Goal: Information Seeking & Learning: Learn about a topic

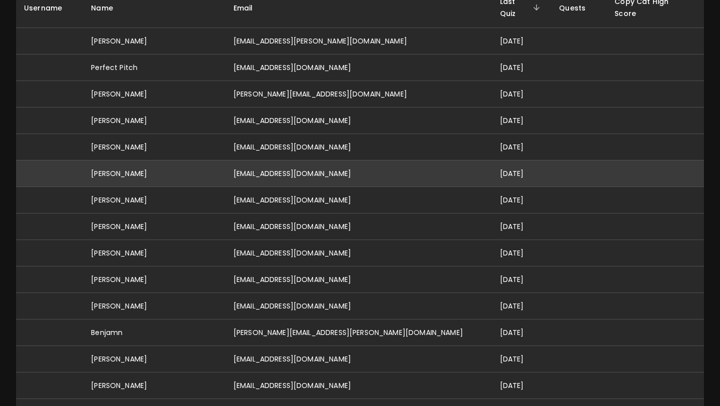
scroll to position [134, 0]
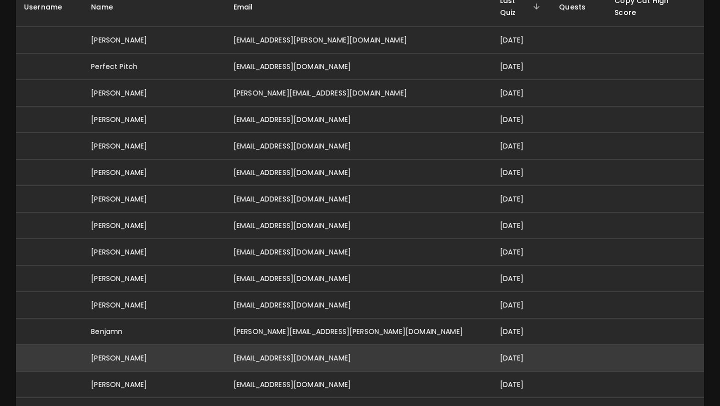
click at [300, 345] on td "[EMAIL_ADDRESS][DOMAIN_NAME]" at bounding box center [358, 358] width 266 height 26
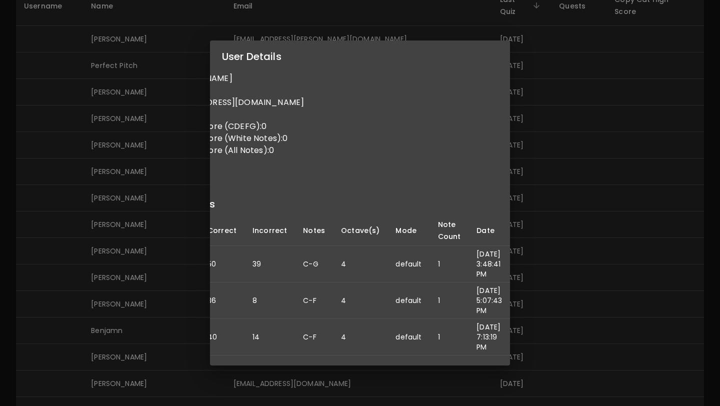
scroll to position [0, 0]
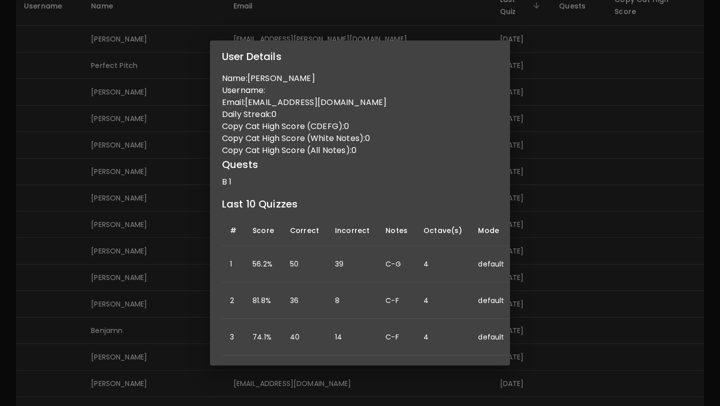
click at [510, 152] on div "User Details Name: [PERSON_NAME] Username: Email: [EMAIL_ADDRESS][DOMAIN_NAME] …" at bounding box center [360, 203] width 720 height 406
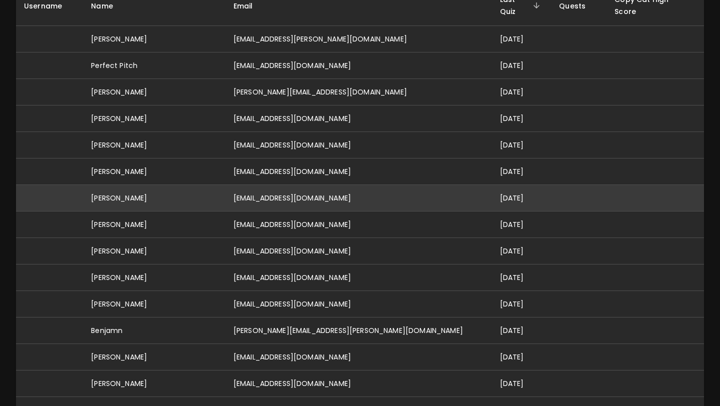
click at [373, 190] on td "[EMAIL_ADDRESS][DOMAIN_NAME]" at bounding box center [358, 198] width 266 height 26
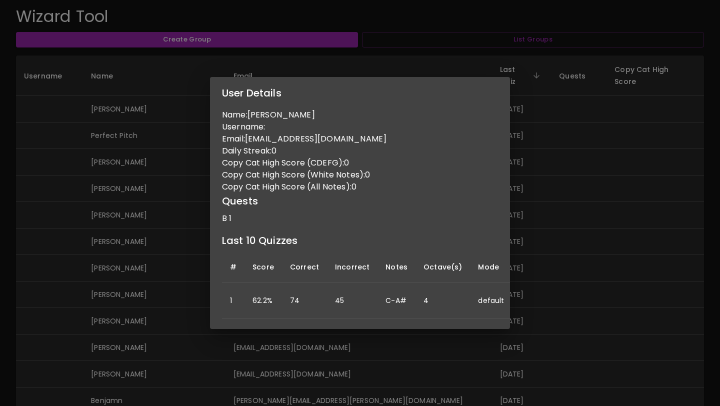
scroll to position [47, 0]
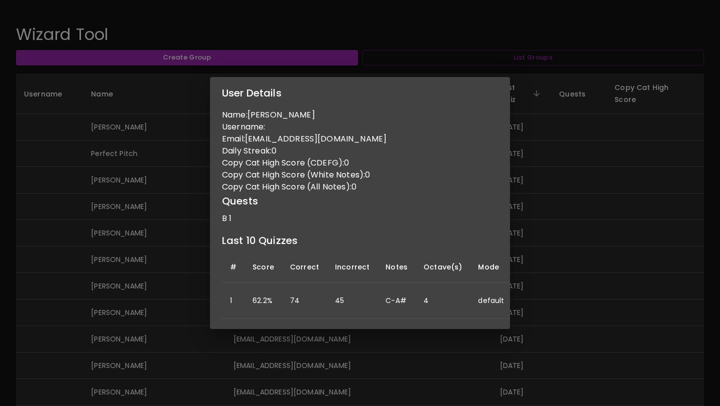
click at [560, 227] on div "User Details Name: [PERSON_NAME] Username: Email: [EMAIL_ADDRESS][DOMAIN_NAME] …" at bounding box center [360, 203] width 720 height 406
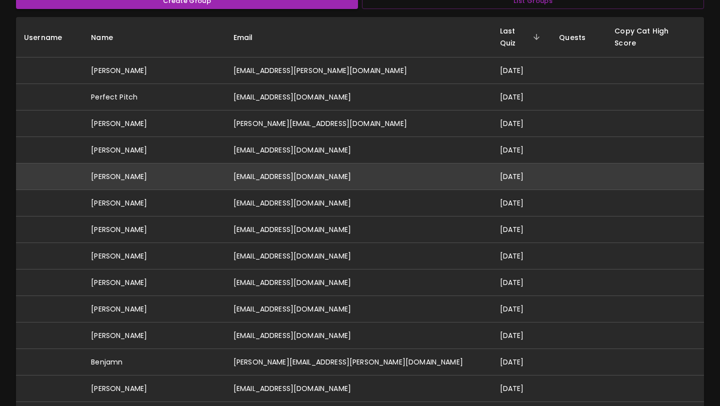
scroll to position [105, 0]
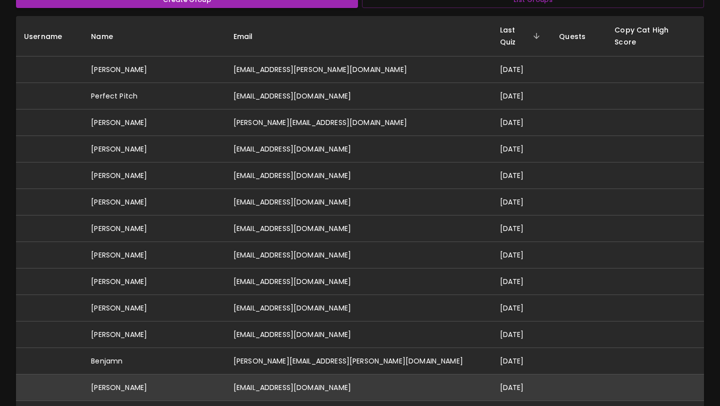
click at [206, 374] on td "[PERSON_NAME]" at bounding box center [154, 387] width 142 height 26
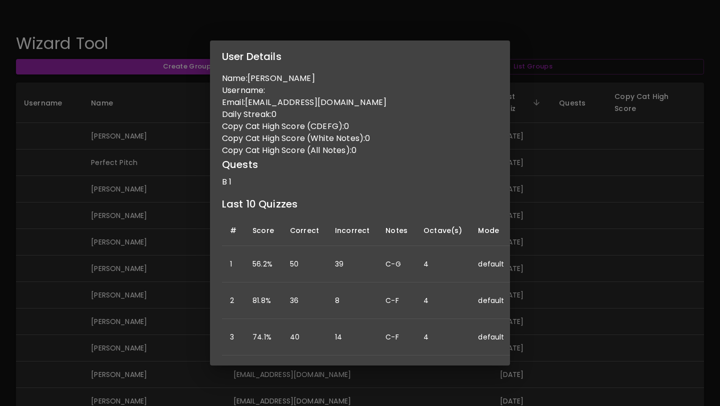
scroll to position [0, 0]
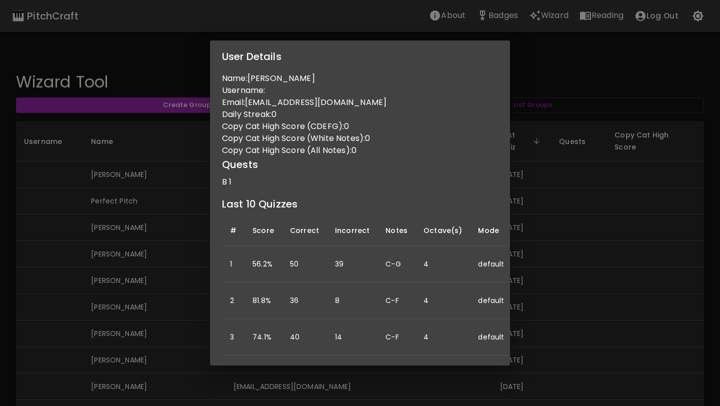
click at [138, 291] on div "User Details Name: [PERSON_NAME] Username: Email: [EMAIL_ADDRESS][DOMAIN_NAME] …" at bounding box center [360, 203] width 720 height 406
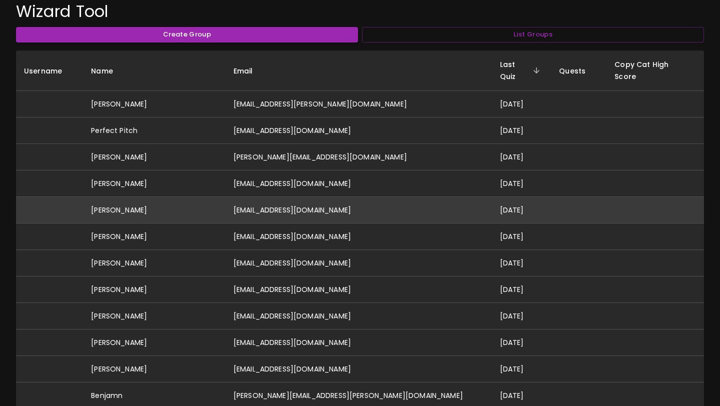
scroll to position [79, 0]
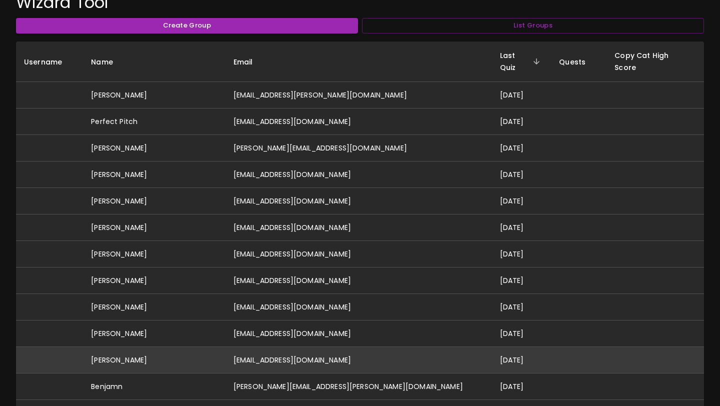
click at [331, 347] on td "[EMAIL_ADDRESS][DOMAIN_NAME]" at bounding box center [358, 360] width 266 height 26
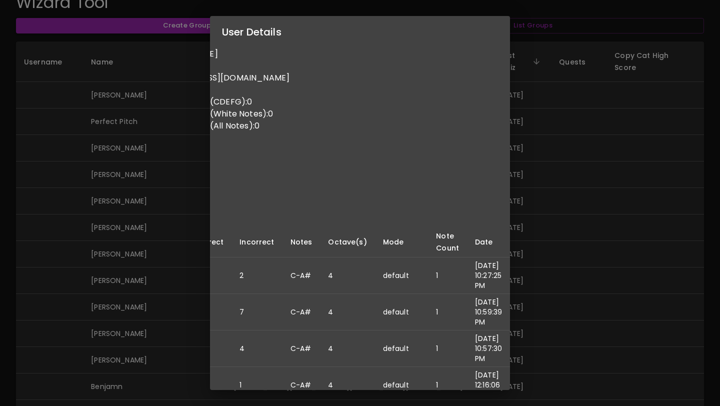
scroll to position [0, 0]
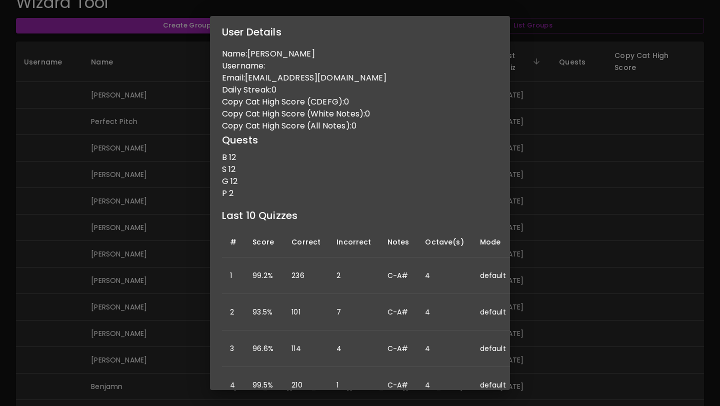
click at [623, 89] on div "User Details Name: [PERSON_NAME] Username: Email: [EMAIL_ADDRESS][DOMAIN_NAME] …" at bounding box center [360, 203] width 720 height 406
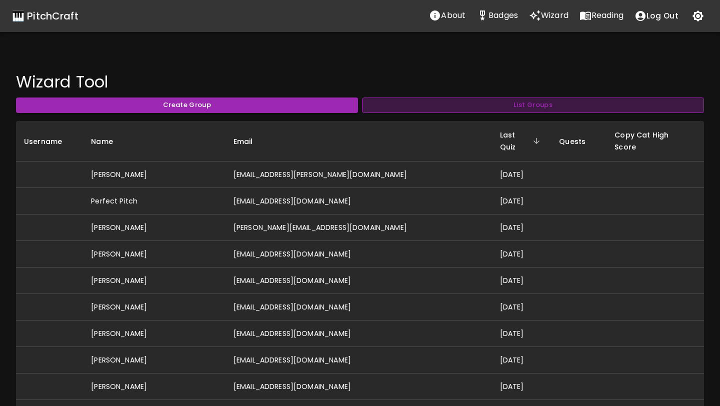
click at [417, 101] on button "List Groups" at bounding box center [533, 104] width 342 height 15
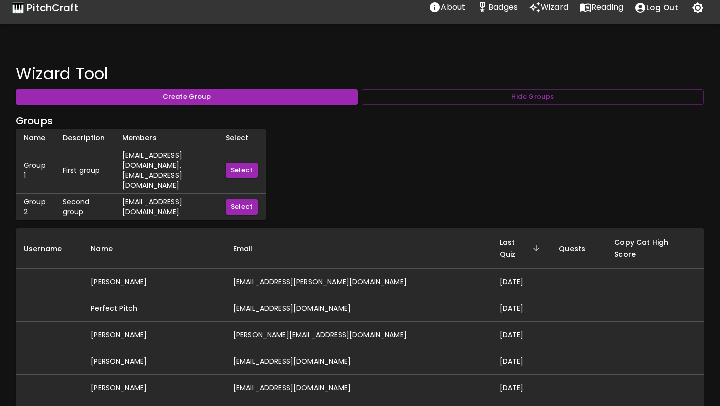
scroll to position [37, 0]
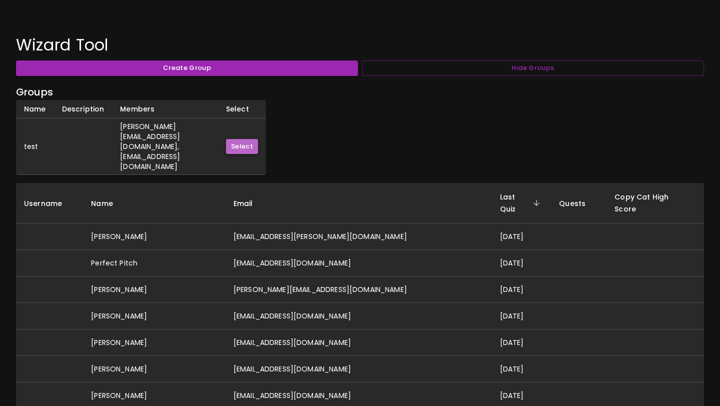
click at [258, 139] on button "Select" at bounding box center [242, 146] width 32 height 15
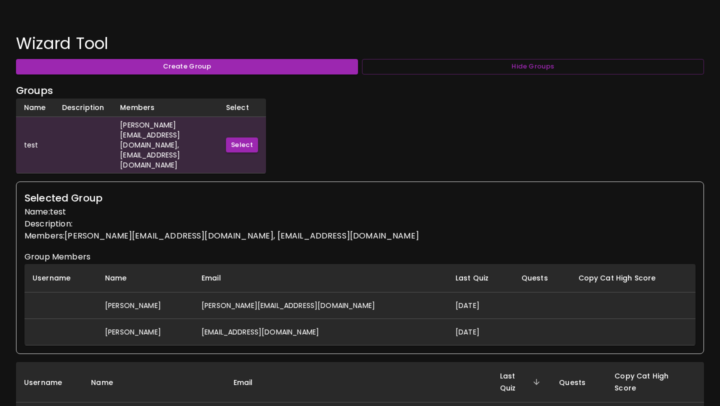
scroll to position [0, 0]
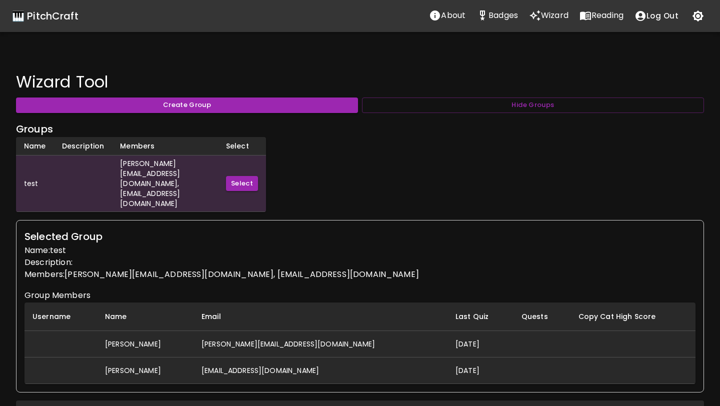
click at [308, 135] on h6 "Groups" at bounding box center [360, 129] width 688 height 16
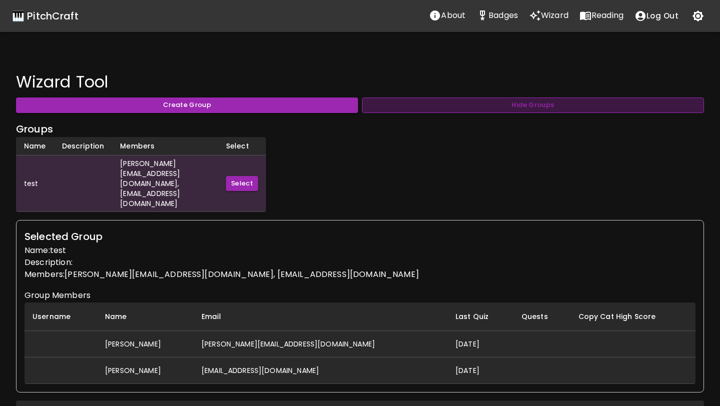
click at [437, 101] on button "Hide Groups" at bounding box center [533, 104] width 342 height 15
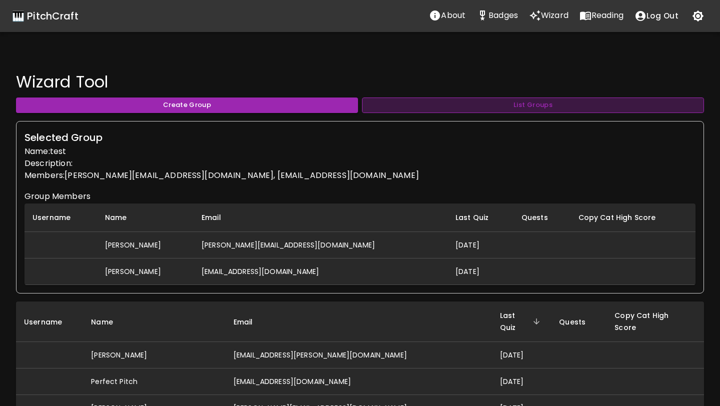
click at [437, 101] on button "List Groups" at bounding box center [533, 104] width 342 height 15
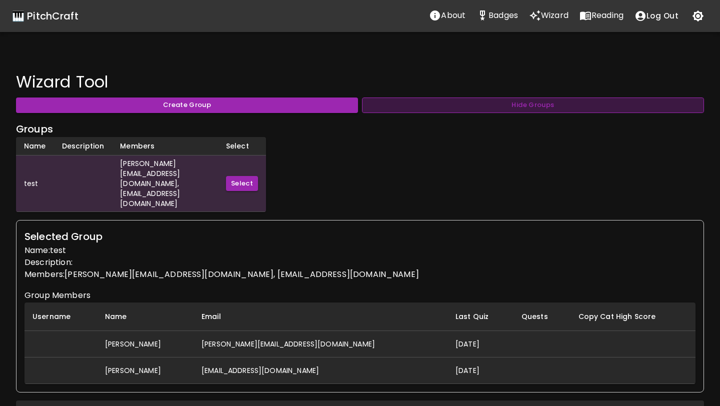
click at [401, 103] on button "Hide Groups" at bounding box center [533, 104] width 342 height 15
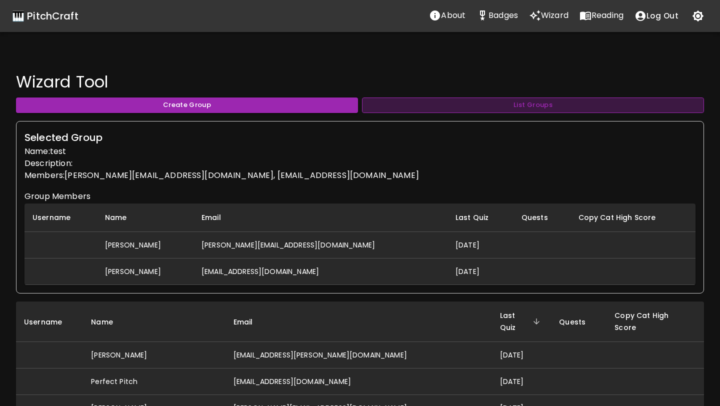
click at [439, 106] on button "List Groups" at bounding box center [533, 104] width 342 height 15
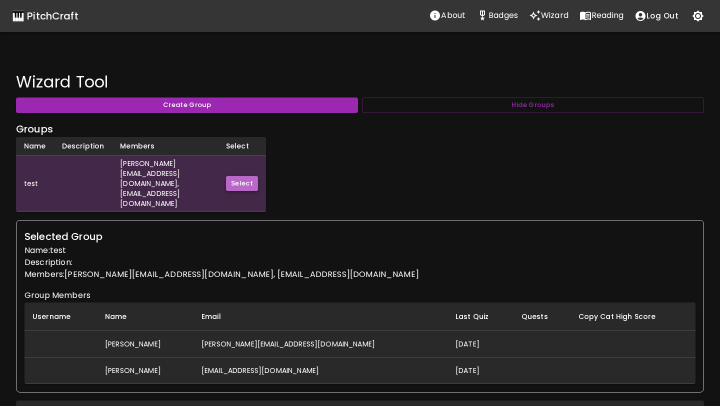
click at [258, 176] on button "Select" at bounding box center [242, 183] width 32 height 15
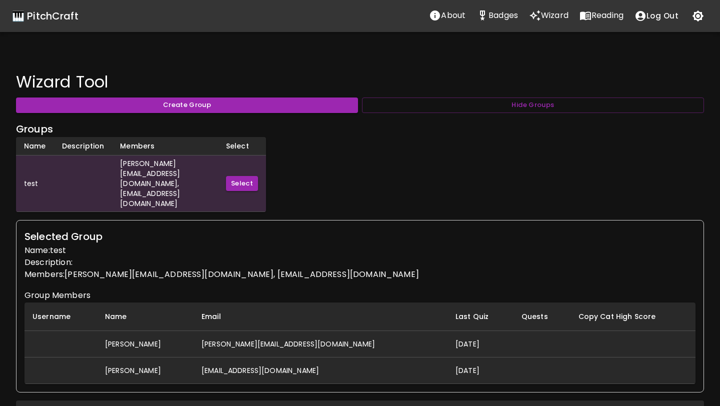
click at [326, 158] on div "Groups Name Description Members Select test [PERSON_NAME][EMAIL_ADDRESS][DOMAIN…" at bounding box center [360, 166] width 688 height 91
click at [380, 97] on button "Hide Groups" at bounding box center [533, 104] width 342 height 15
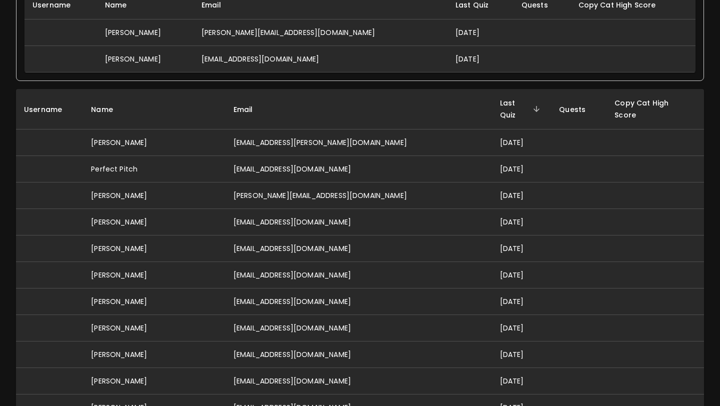
scroll to position [214, 0]
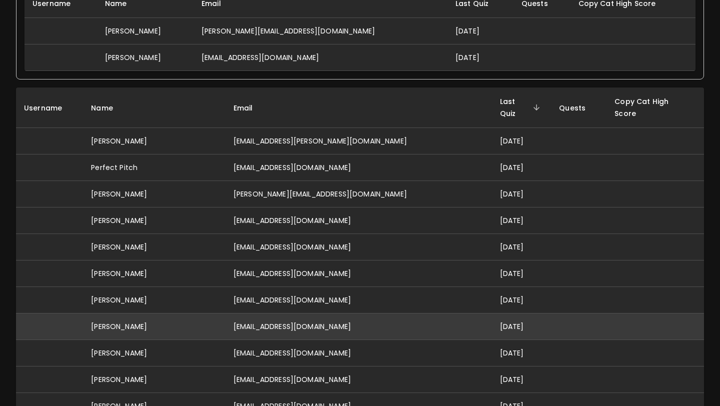
click at [334, 313] on td "[EMAIL_ADDRESS][DOMAIN_NAME]" at bounding box center [358, 326] width 266 height 26
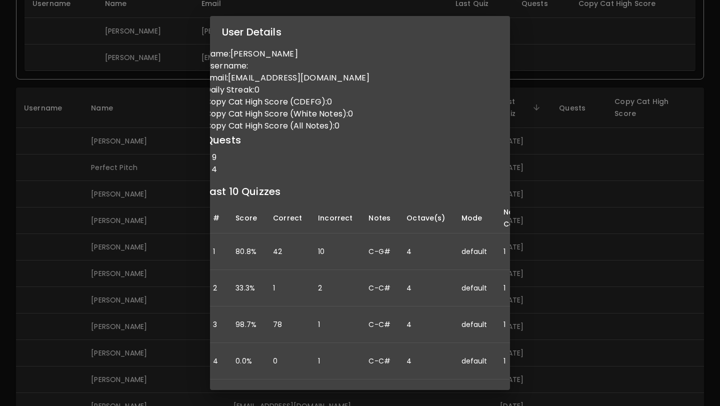
scroll to position [0, 0]
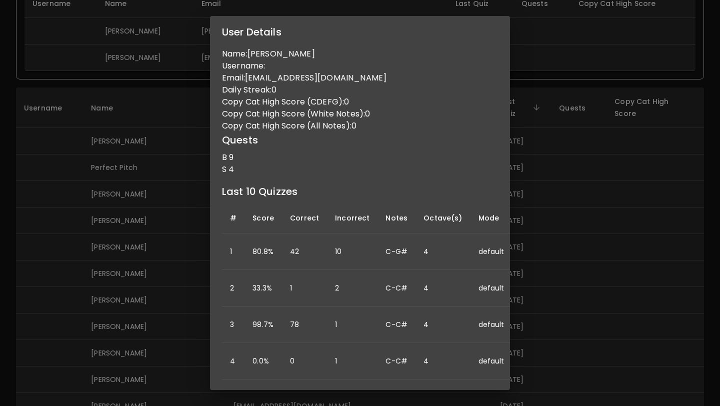
click at [535, 195] on div "User Details Name: [PERSON_NAME] Username: Email: [EMAIL_ADDRESS][DOMAIN_NAME] …" at bounding box center [360, 203] width 720 height 406
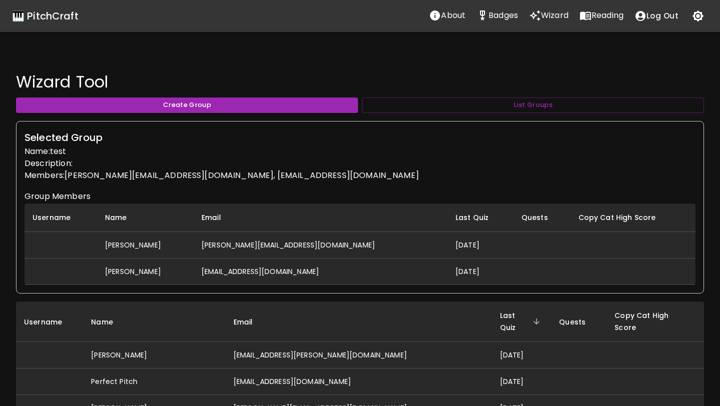
click at [502, 11] on p "Badges" at bounding box center [502, 15] width 29 height 12
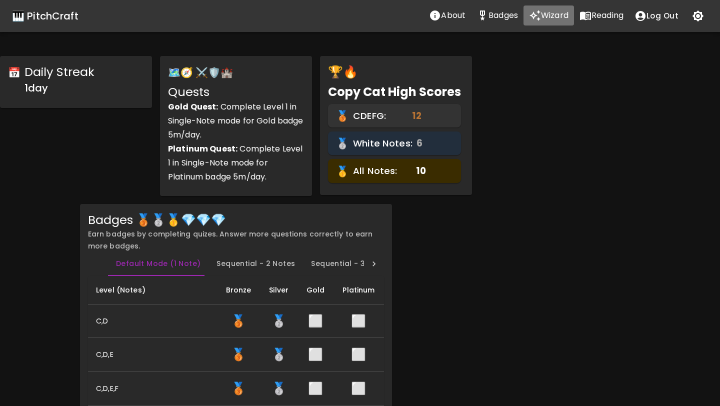
click at [546, 17] on p "Wizard" at bounding box center [554, 15] width 27 height 12
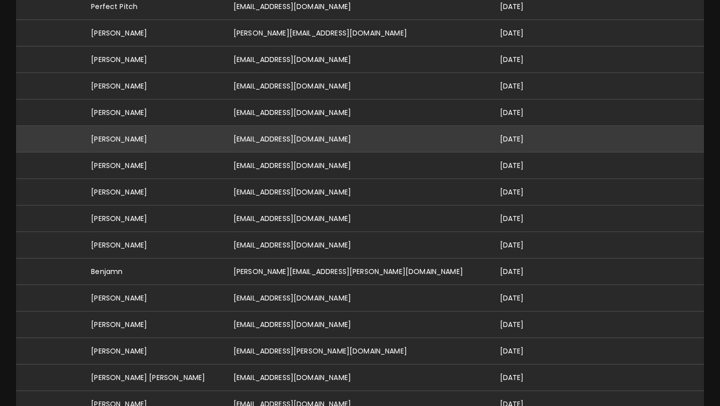
scroll to position [210, 0]
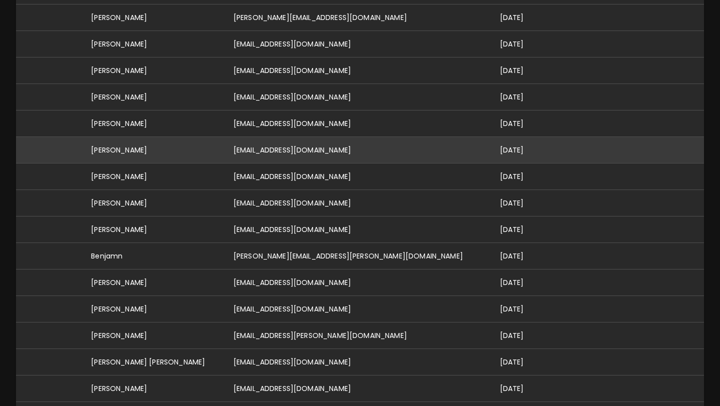
click at [140, 141] on td "[PERSON_NAME]" at bounding box center [154, 150] width 142 height 26
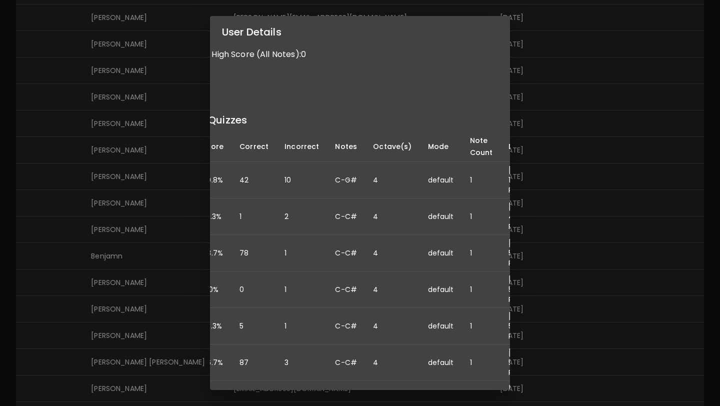
scroll to position [71, 0]
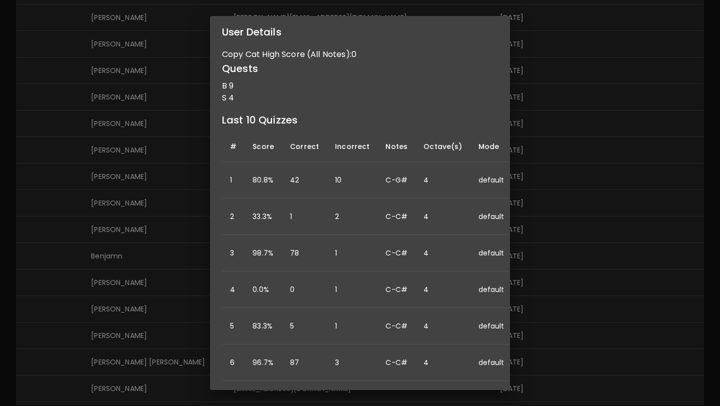
click at [545, 248] on div "User Details Name: [PERSON_NAME] Username: Email: [EMAIL_ADDRESS][DOMAIN_NAME] …" at bounding box center [360, 203] width 720 height 406
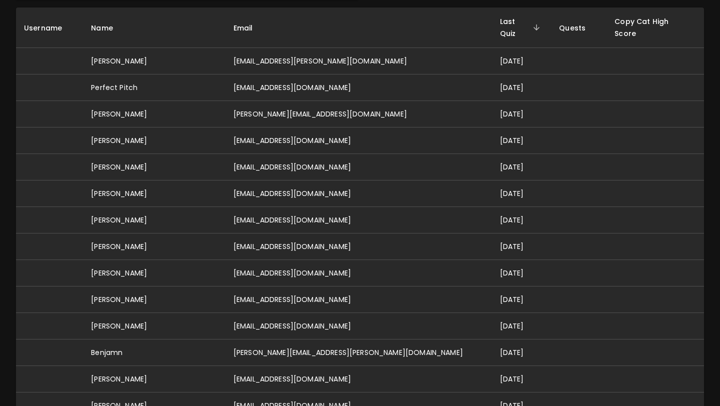
scroll to position [0, 0]
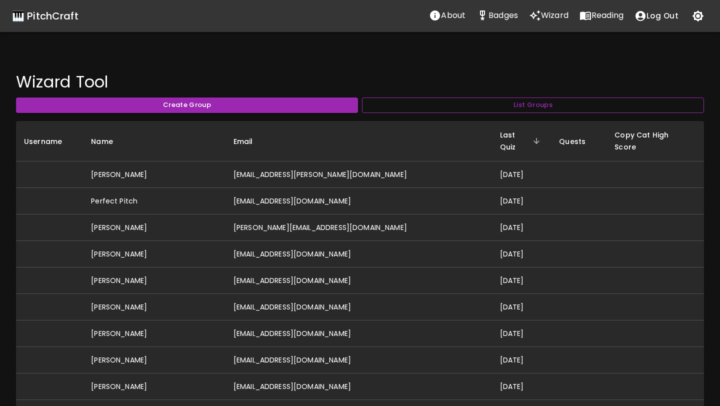
click at [513, 104] on button "List Groups" at bounding box center [533, 104] width 342 height 15
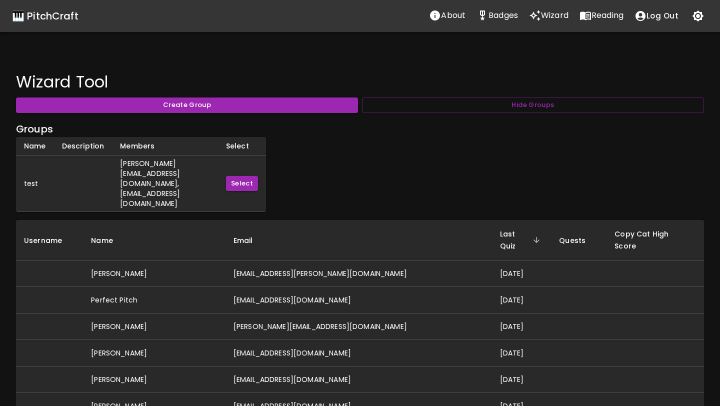
click at [60, 22] on div "🎹 PitchCraft" at bounding box center [45, 16] width 66 height 16
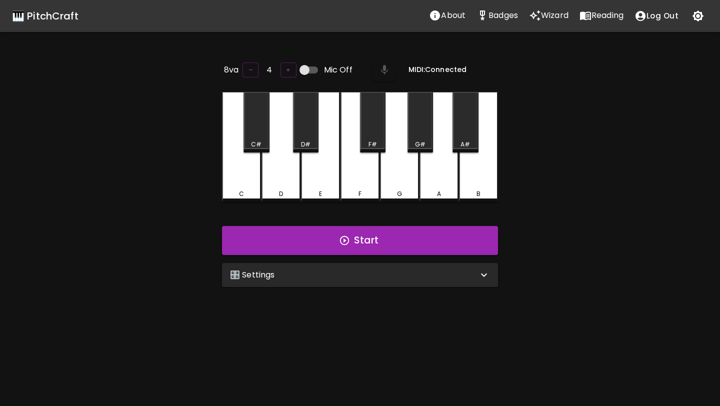
click at [434, 274] on div "🎛️ Settings" at bounding box center [354, 275] width 248 height 12
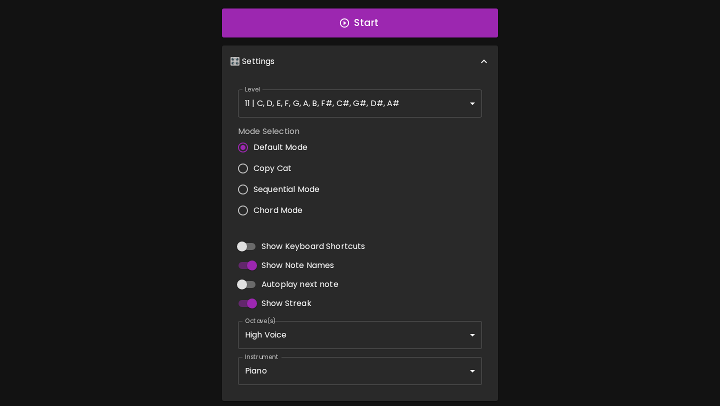
scroll to position [254, 0]
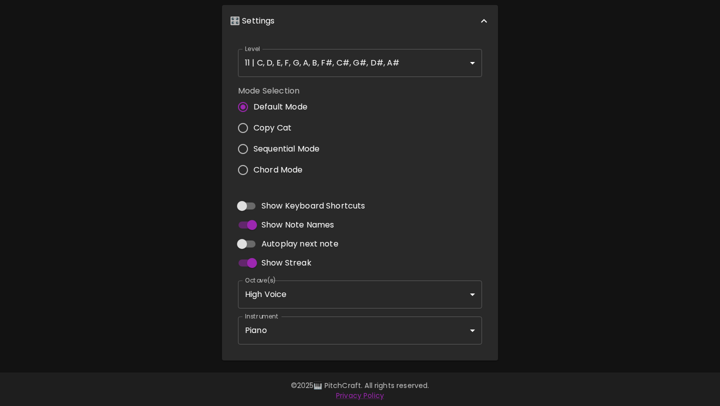
click at [248, 246] on input "Autoplay next note" at bounding box center [241, 243] width 57 height 19
checkbox input "true"
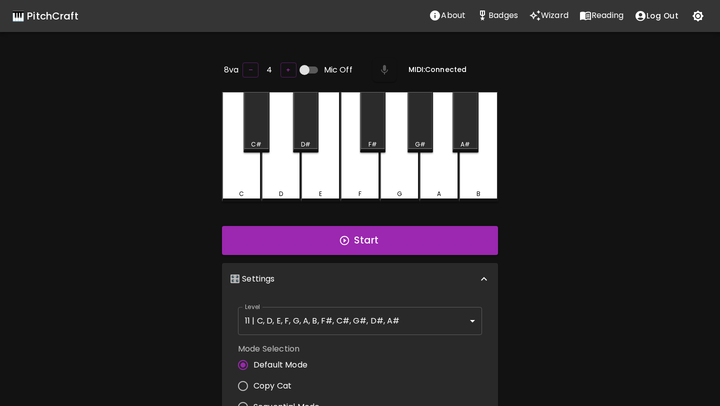
scroll to position [4, 0]
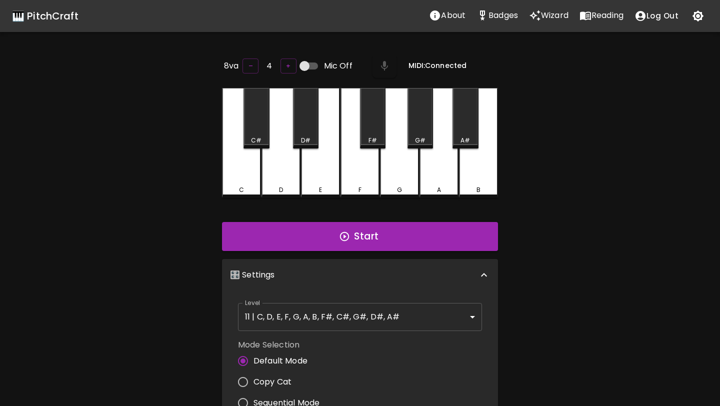
click at [350, 315] on body "🎹 PitchCraft About Badges Wizard Reading Log Out 8va – 4 + Mic Off MIDI: Connec…" at bounding box center [360, 331] width 720 height 662
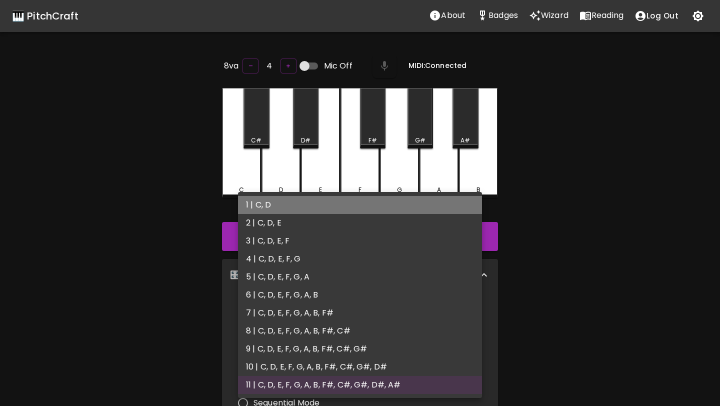
click at [323, 204] on li "1 | C, D" at bounding box center [360, 205] width 244 height 18
type input "1"
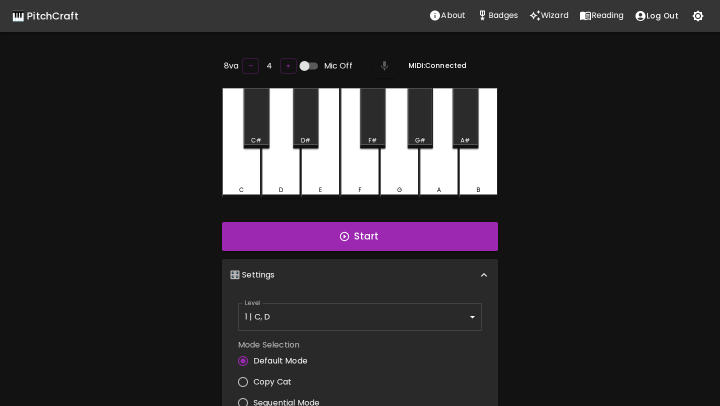
click at [500, 226] on div "Start" at bounding box center [360, 236] width 284 height 37
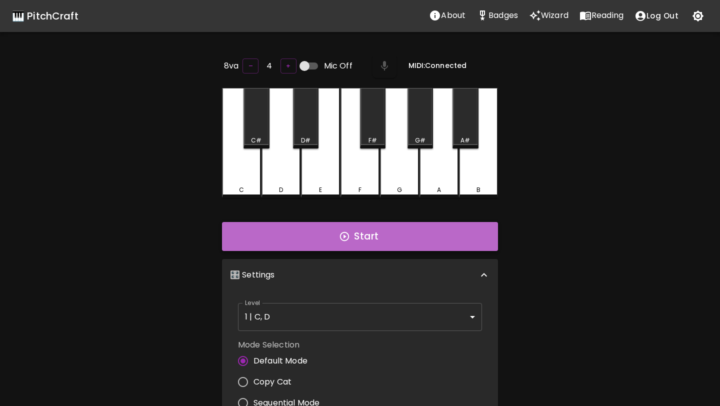
drag, startPoint x: 485, startPoint y: 225, endPoint x: 485, endPoint y: 239, distance: 13.5
click at [485, 226] on button "Start" at bounding box center [360, 236] width 276 height 29
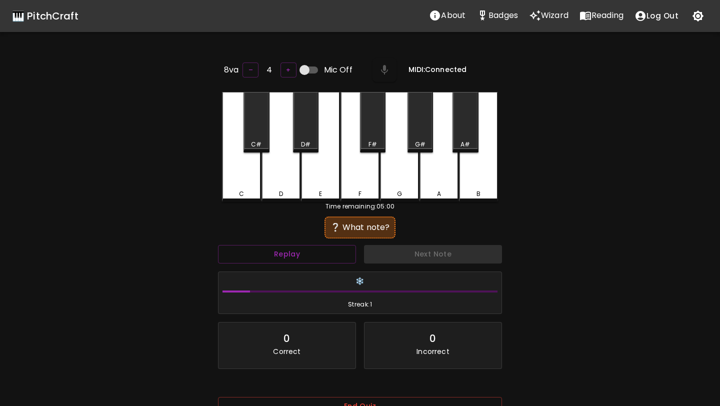
scroll to position [0, 0]
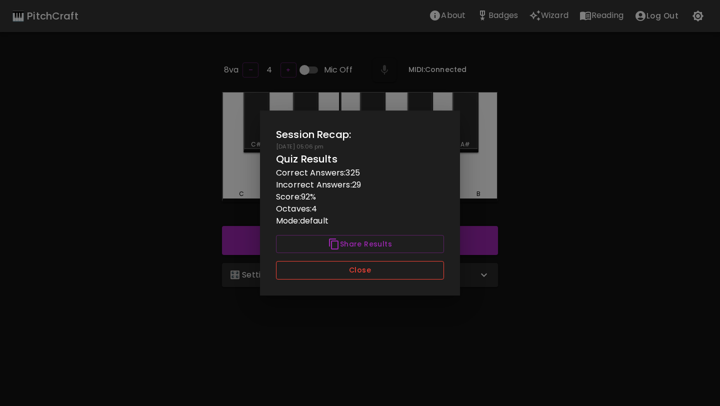
click at [416, 274] on button "Close" at bounding box center [360, 270] width 168 height 18
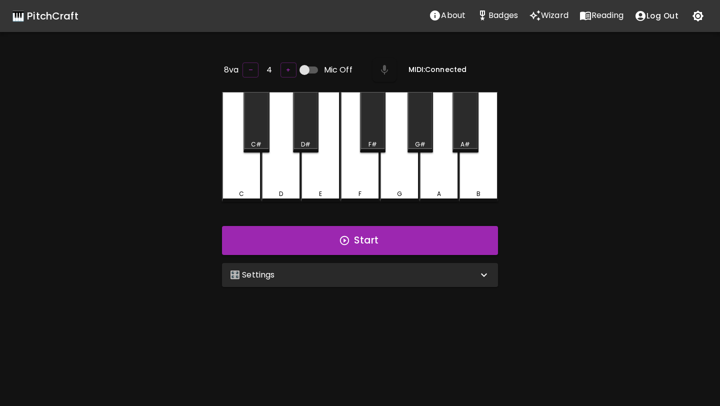
click at [365, 278] on div "🎛️ Settings" at bounding box center [354, 275] width 248 height 12
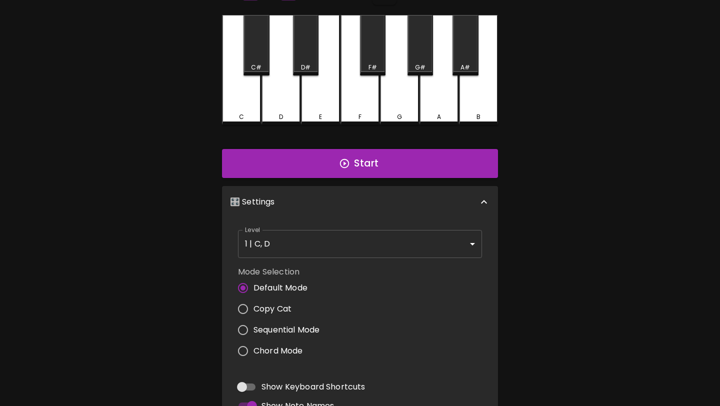
scroll to position [77, 0]
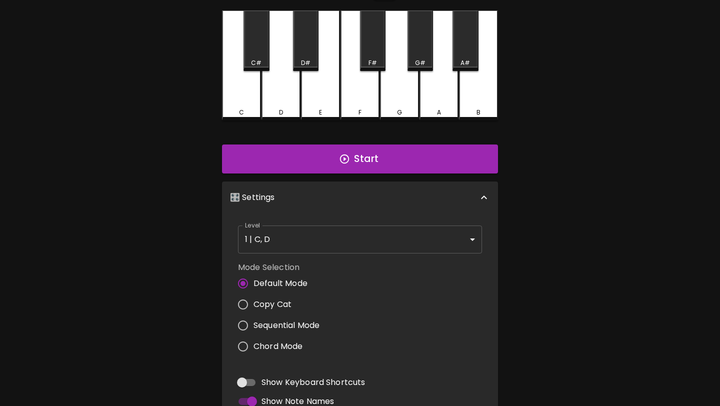
click at [275, 302] on span "Copy Cat" at bounding box center [272, 304] width 38 height 12
click at [253, 302] on input "Copy Cat" at bounding box center [242, 304] width 21 height 21
radio input "true"
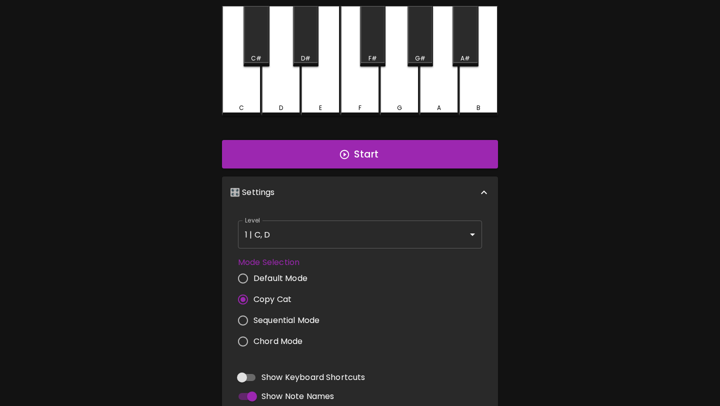
scroll to position [0, 0]
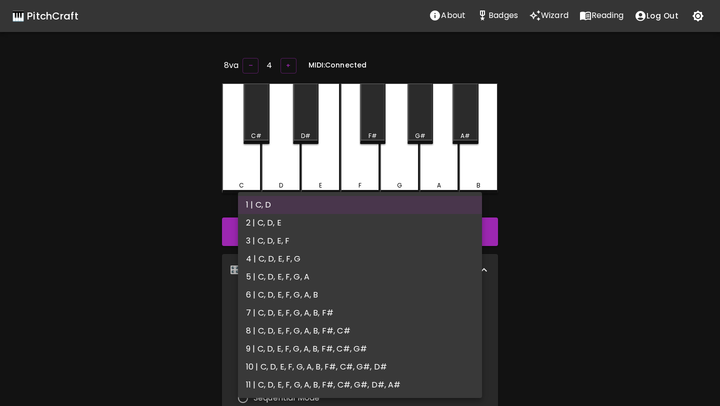
click at [265, 311] on body "🎹 PitchCraft About Badges Wizard Reading Log Out 8va – 4 + MIDI: Connected C C#…" at bounding box center [360, 326] width 720 height 653
click at [289, 220] on li "2 | C, D, E" at bounding box center [360, 223] width 244 height 18
type input "3"
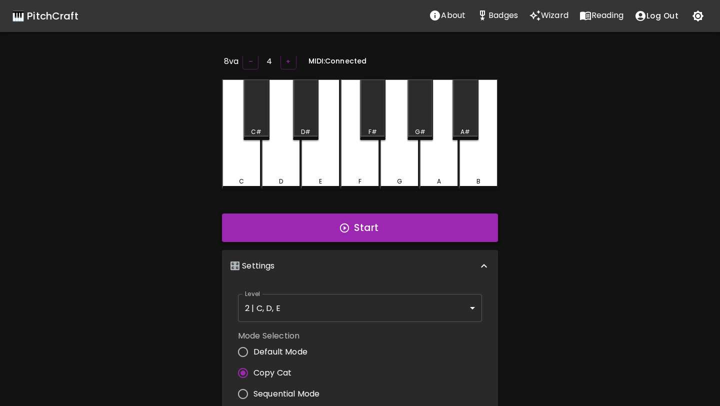
click at [256, 240] on div "Start" at bounding box center [360, 227] width 284 height 37
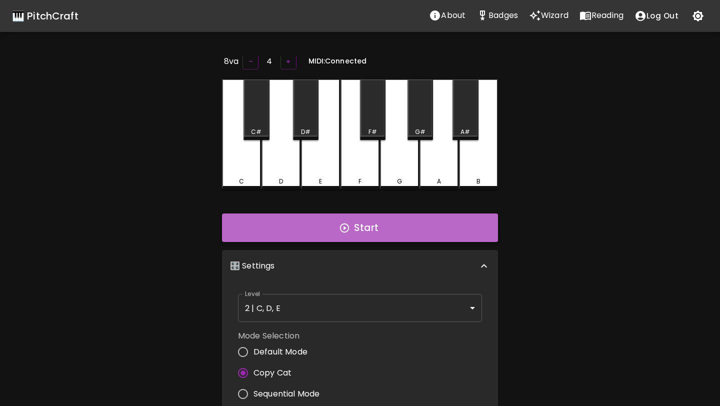
click at [271, 230] on button "Start" at bounding box center [360, 227] width 276 height 29
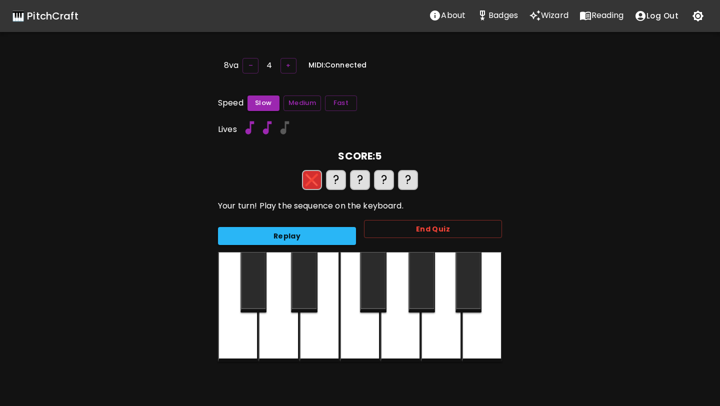
click at [271, 230] on button "Replay" at bounding box center [287, 236] width 138 height 18
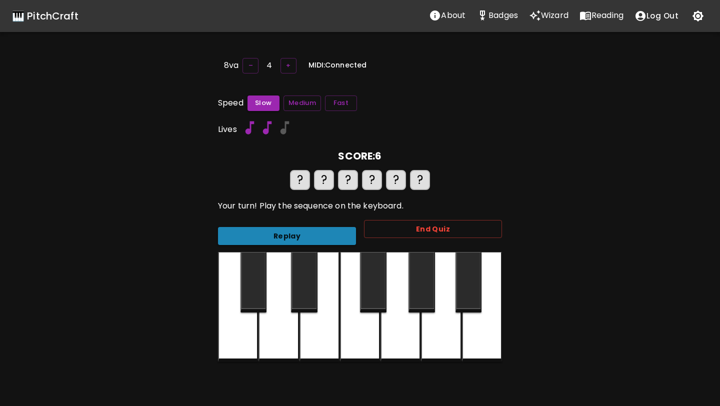
click at [271, 230] on button "Replay" at bounding box center [287, 236] width 138 height 18
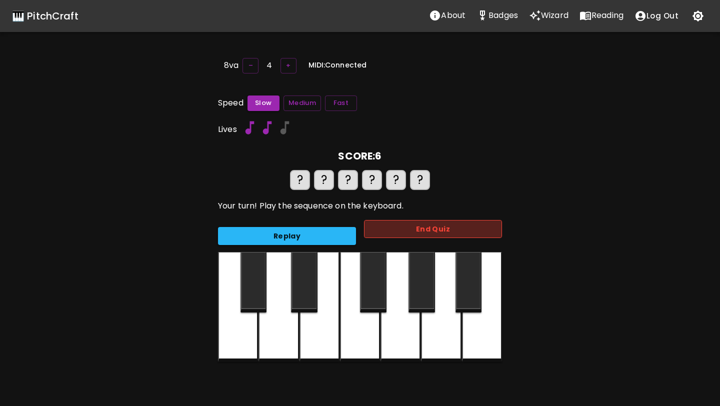
click at [377, 234] on button "End Quiz" at bounding box center [433, 229] width 138 height 18
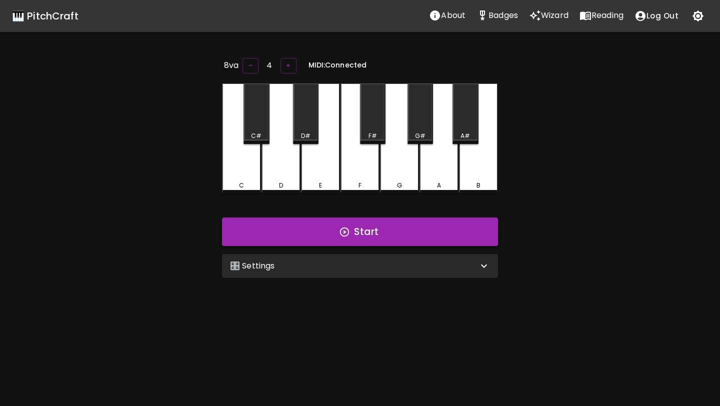
click at [351, 232] on button "Start" at bounding box center [360, 231] width 276 height 29
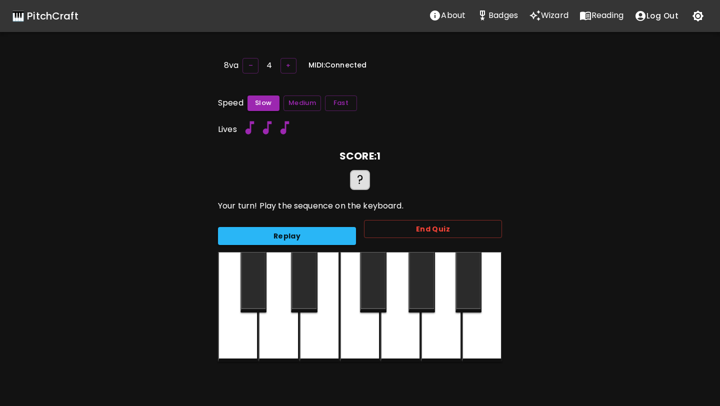
click at [351, 232] on button "Replay" at bounding box center [287, 236] width 138 height 18
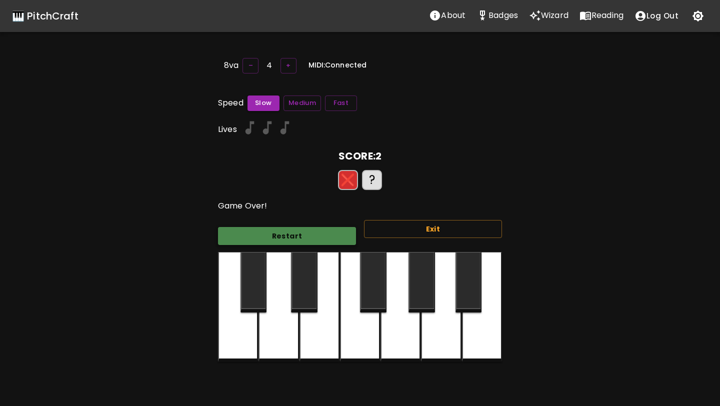
click at [331, 235] on button "Restart" at bounding box center [287, 236] width 138 height 18
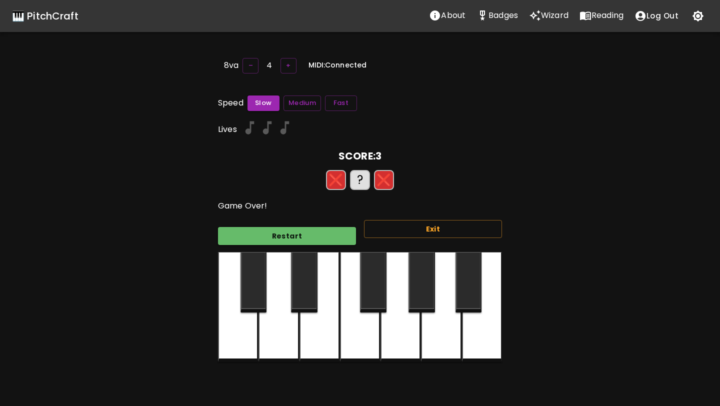
click at [391, 237] on div "Exit" at bounding box center [429, 232] width 146 height 40
click at [400, 231] on button "Exit" at bounding box center [433, 229] width 138 height 18
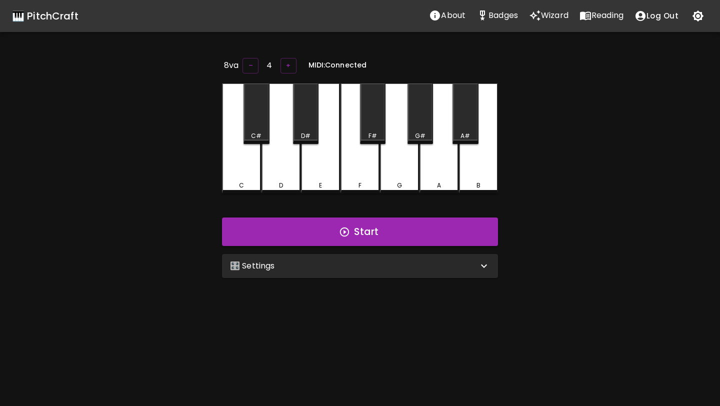
click at [376, 250] on div "🎛️ Settings Level 2 | C, D, E 3 Level Mode Selection Default Mode Copy Cat Sequ…" at bounding box center [360, 266] width 284 height 32
drag, startPoint x: 365, startPoint y: 260, endPoint x: 365, endPoint y: 252, distance: 8.0
click at [365, 257] on div "🎛️ Settings" at bounding box center [360, 266] width 276 height 24
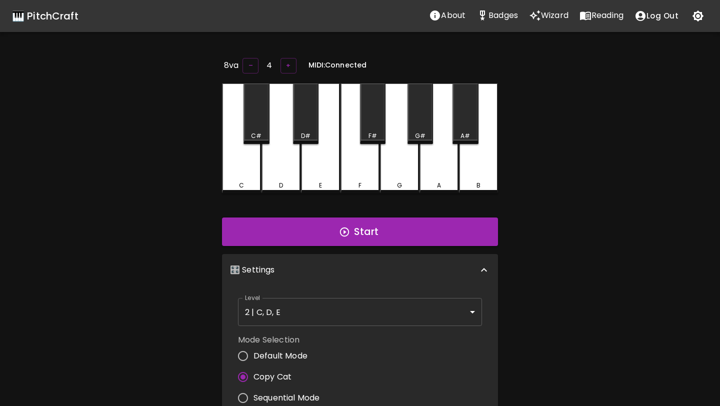
click at [288, 357] on span "Default Mode" at bounding box center [280, 356] width 54 height 12
click at [253, 357] on input "Default Mode" at bounding box center [242, 355] width 21 height 21
radio input "true"
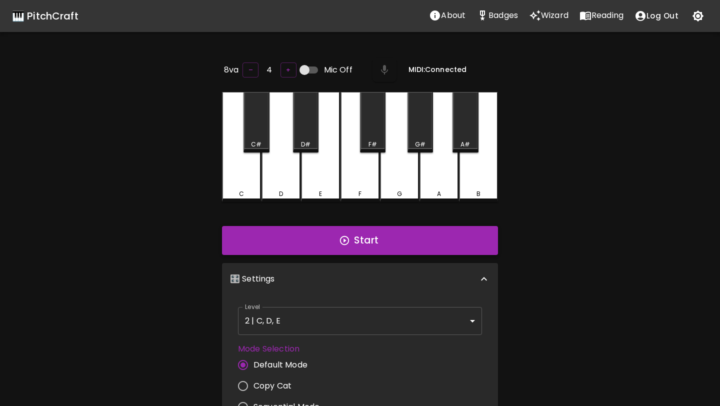
click at [387, 234] on button "Start" at bounding box center [360, 240] width 276 height 29
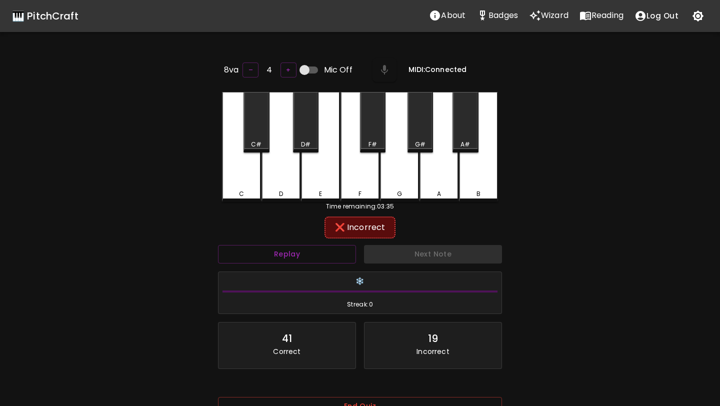
scroll to position [100, 0]
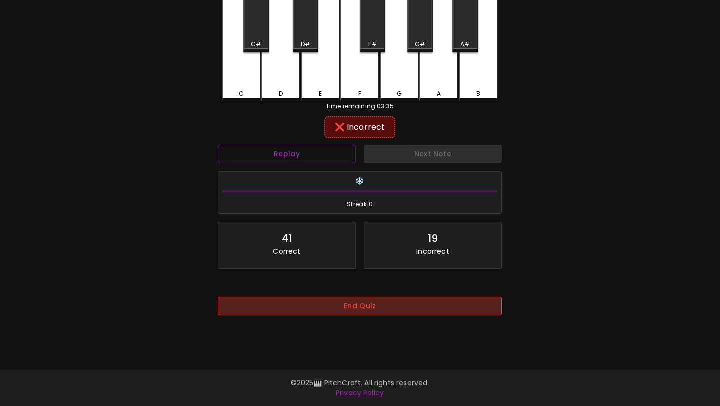
click at [370, 305] on button "End Quiz" at bounding box center [360, 306] width 284 height 18
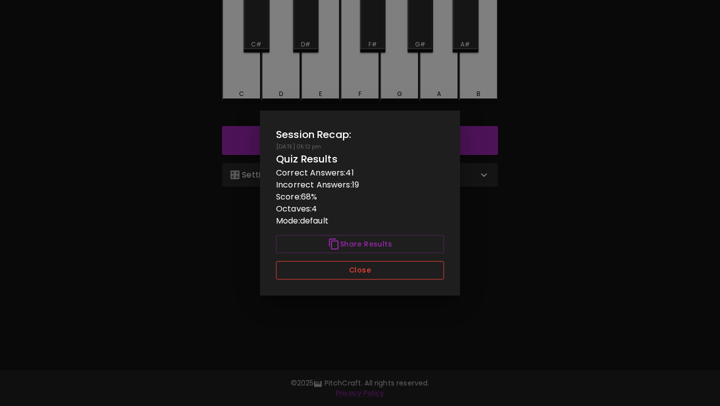
click at [401, 270] on button "Close" at bounding box center [360, 270] width 168 height 18
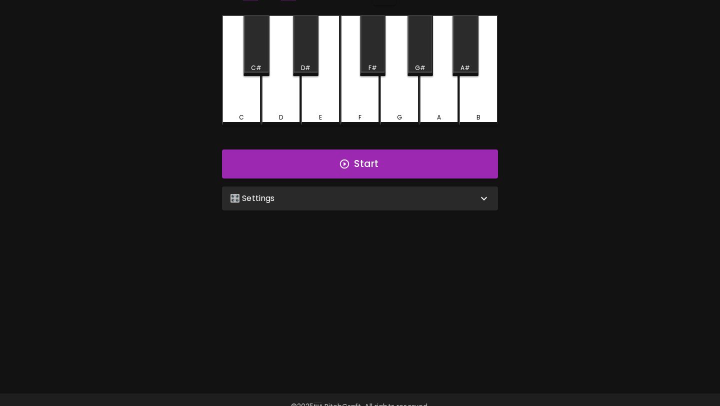
scroll to position [0, 0]
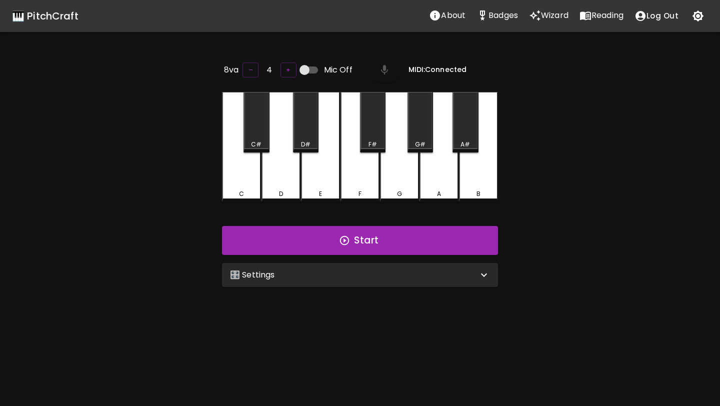
click at [608, 18] on p "Reading" at bounding box center [607, 15] width 32 height 12
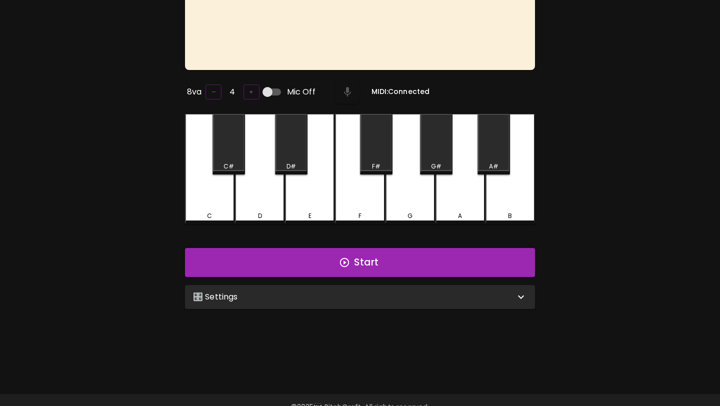
scroll to position [79, 0]
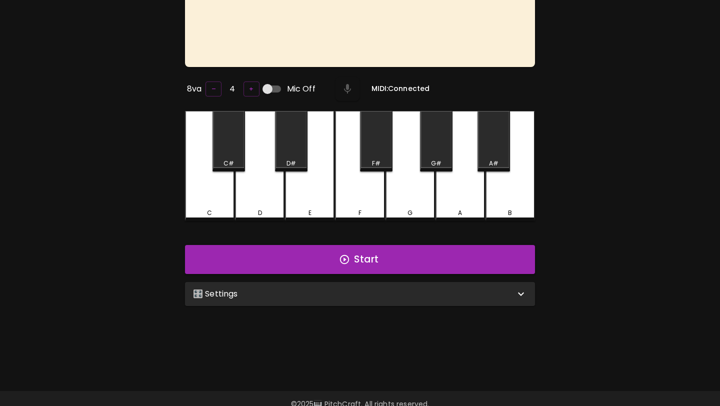
click at [319, 295] on div "🎛️ Settings" at bounding box center [354, 294] width 322 height 12
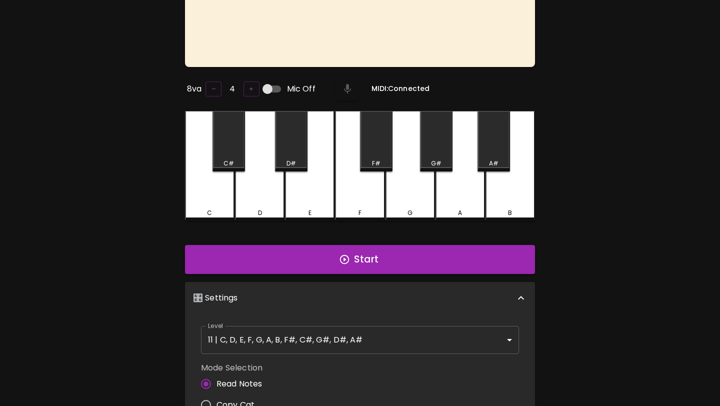
click at [303, 333] on body "🎹 PitchCraft About Badges Wizard Reading Log Out No notes to display. 8va – 4 +…" at bounding box center [360, 281] width 720 height 721
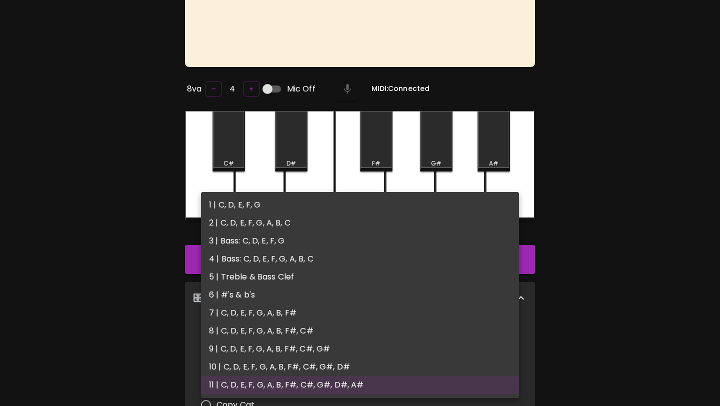
click at [305, 208] on li "1 | C, D, E, F, G" at bounding box center [360, 205] width 318 height 18
type input "1"
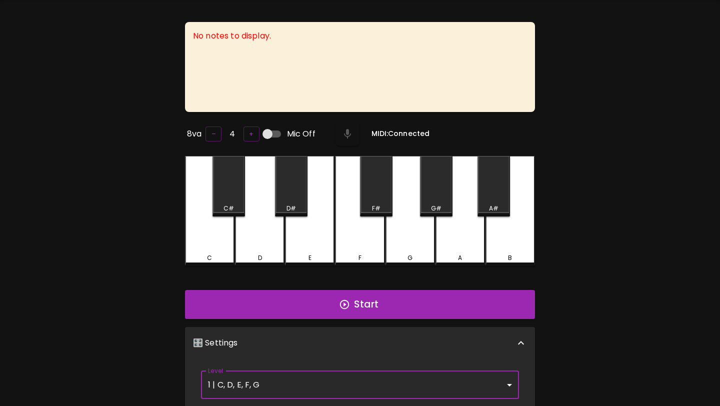
scroll to position [0, 0]
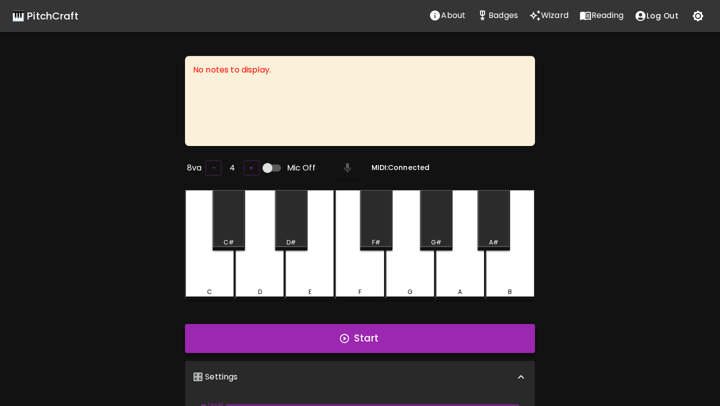
click at [299, 340] on button "Start" at bounding box center [360, 338] width 350 height 29
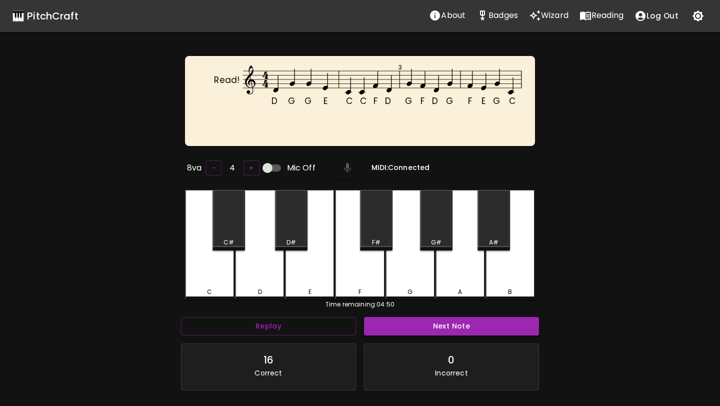
click at [388, 330] on button "Next Note" at bounding box center [451, 326] width 175 height 18
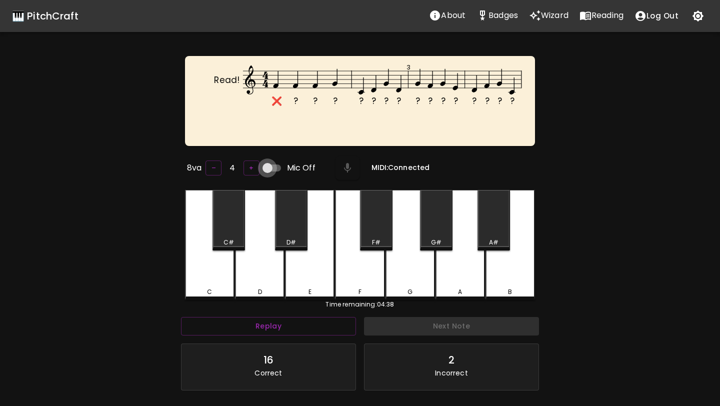
click at [266, 168] on input "Mic Off" at bounding box center [267, 167] width 57 height 19
click at [335, 169] on button "button" at bounding box center [346, 168] width 24 height 24
click at [292, 154] on div "8va – 4 + Mic On MIDI: Connected" at bounding box center [360, 168] width 350 height 28
click at [334, 166] on button "button" at bounding box center [346, 168] width 24 height 24
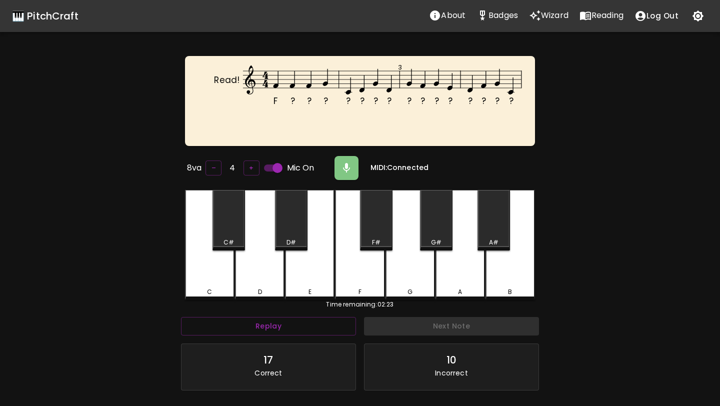
click at [277, 165] on input "Mic On" at bounding box center [277, 167] width 57 height 19
click at [265, 160] on input "Mic Off" at bounding box center [267, 167] width 57 height 19
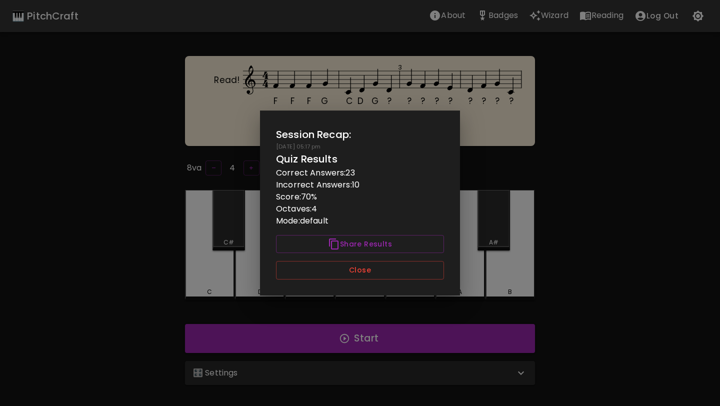
click at [307, 282] on div "Session Recap: [DATE] 05:17 pm Quiz Results Correct Answers: 23 Incorrect Answe…" at bounding box center [360, 202] width 200 height 185
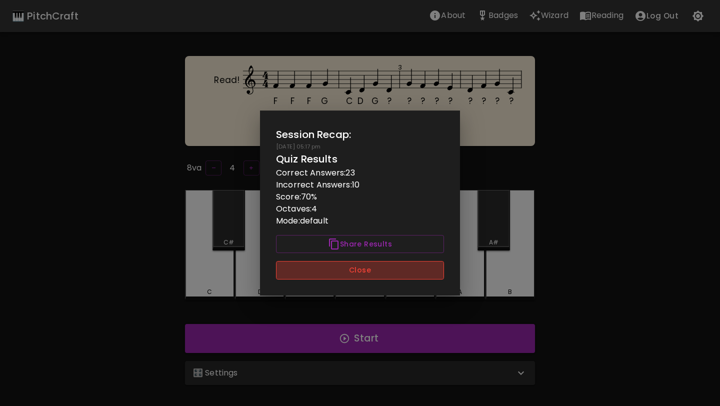
click at [309, 276] on button "Close" at bounding box center [360, 270] width 168 height 18
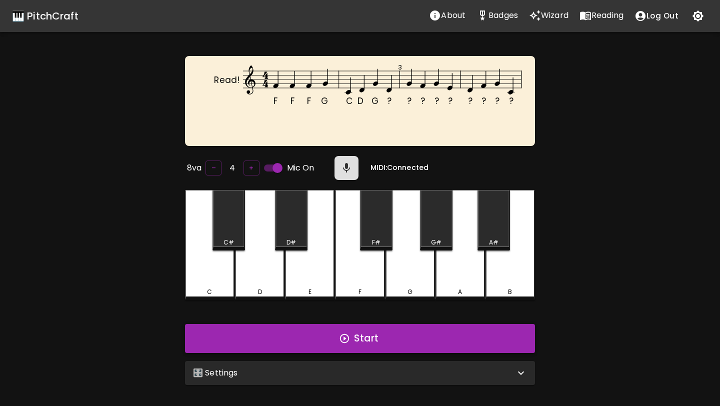
click at [481, 332] on button "Start" at bounding box center [360, 338] width 350 height 29
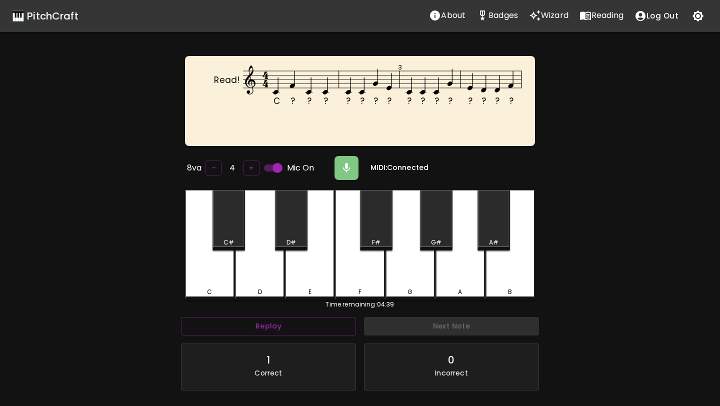
click at [278, 161] on input "Mic On" at bounding box center [277, 167] width 57 height 19
checkbox input "false"
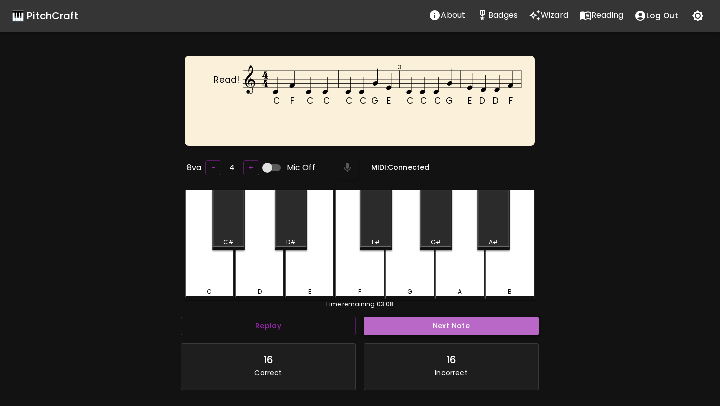
click at [392, 321] on button "Next Note" at bounding box center [451, 326] width 175 height 18
click at [454, 325] on button "Next Note" at bounding box center [451, 326] width 175 height 18
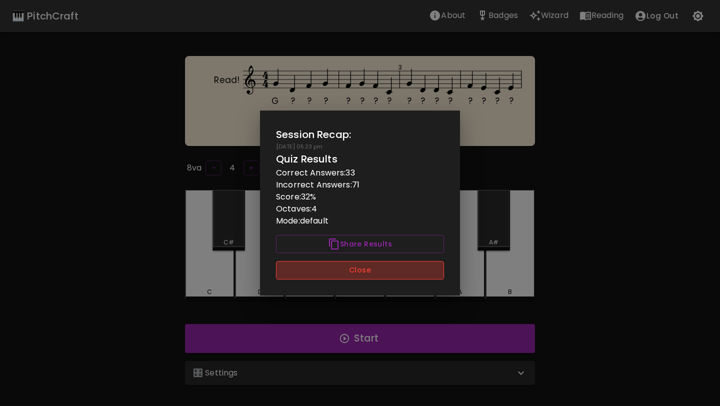
click at [426, 276] on button "Close" at bounding box center [360, 270] width 168 height 18
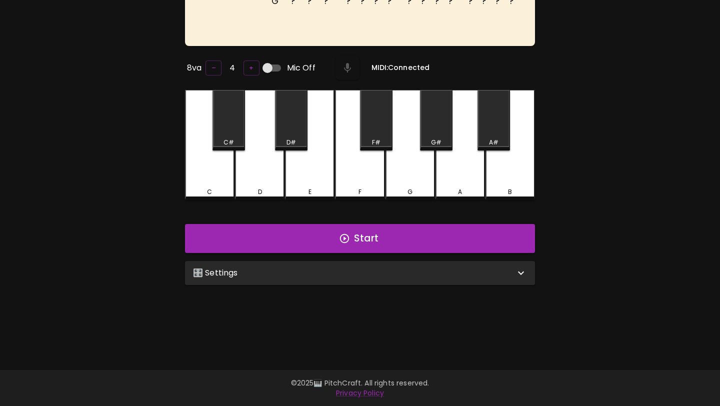
scroll to position [48, 0]
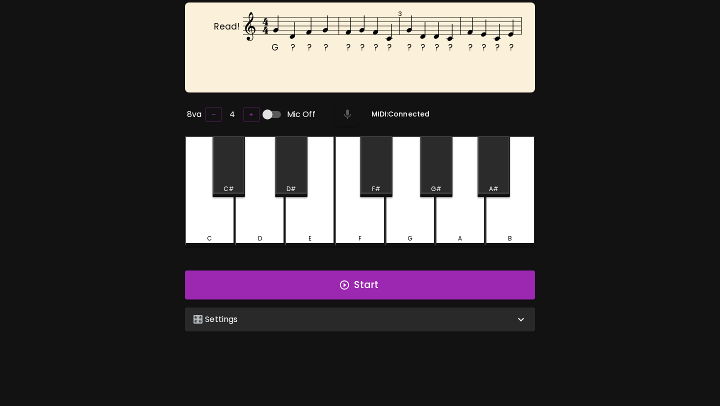
drag, startPoint x: 334, startPoint y: 167, endPoint x: 343, endPoint y: 160, distance: 11.0
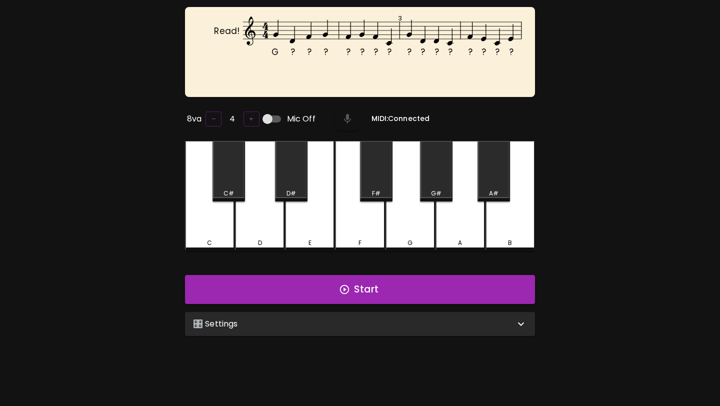
click at [343, 160] on div "G ? ? ? ? ? ? ? ? ? ? ? ? ? ? ? Read! 3 8va – 4 + Mic Off MIDI: Connected C C# …" at bounding box center [360, 173] width 350 height 333
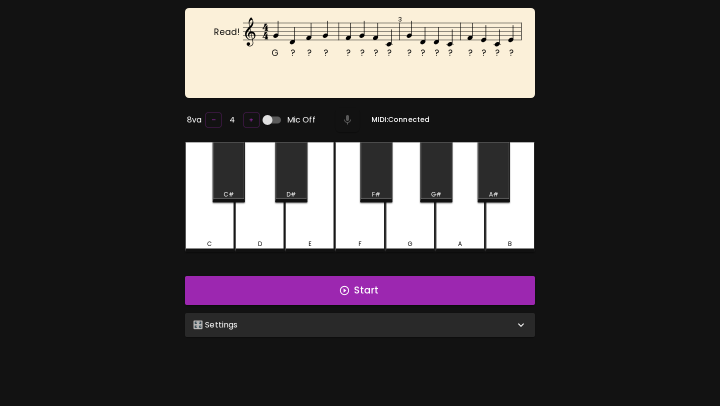
scroll to position [0, 0]
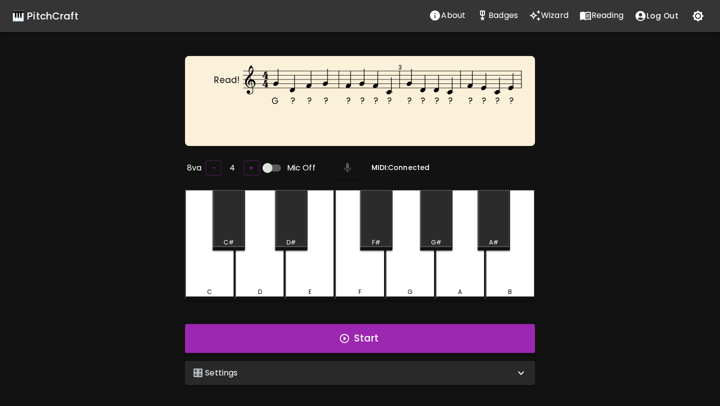
click at [371, 115] on icon "G ? ? ? ? ? ? ? ? ? ? ? ? ? ? ? Read! 3" at bounding box center [368, 95] width 350 height 63
click at [379, 367] on div "🎛️ Settings" at bounding box center [354, 373] width 322 height 12
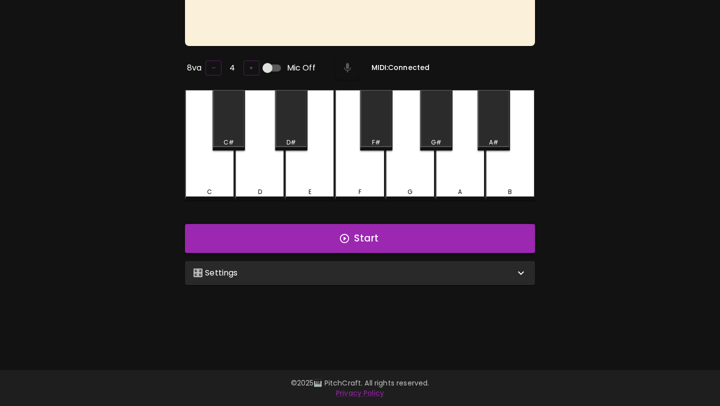
scroll to position [100, 0]
